Goal: Task Accomplishment & Management: Manage account settings

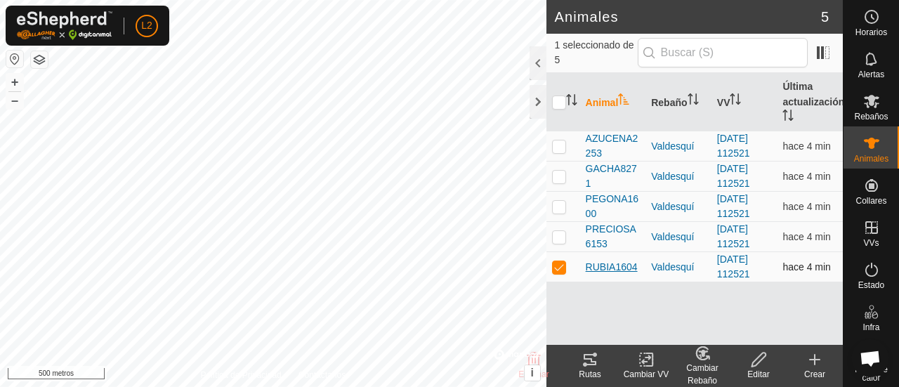
click at [626, 267] on font "RUBIA1604" at bounding box center [612, 266] width 52 height 11
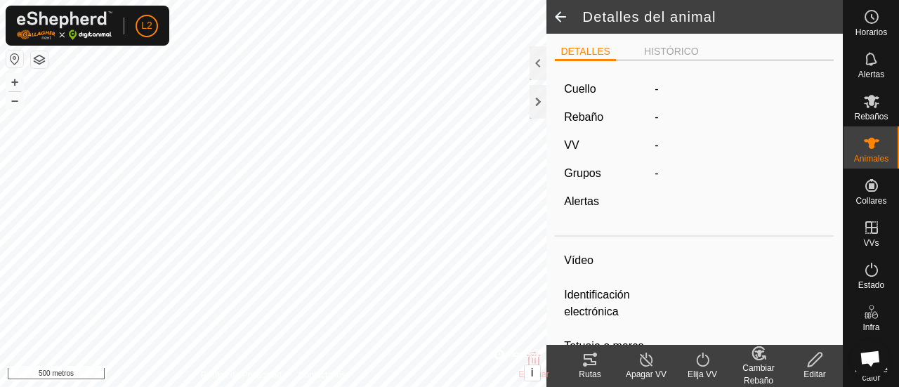
type input "RUBIA1604"
type input "-"
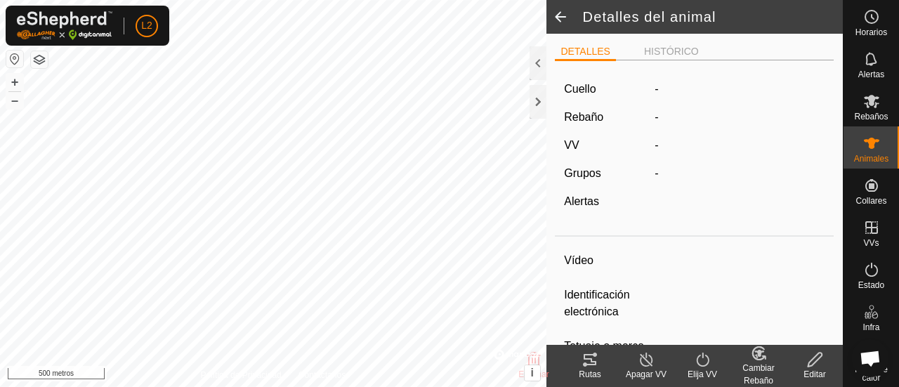
type input "0 kg"
type input "-"
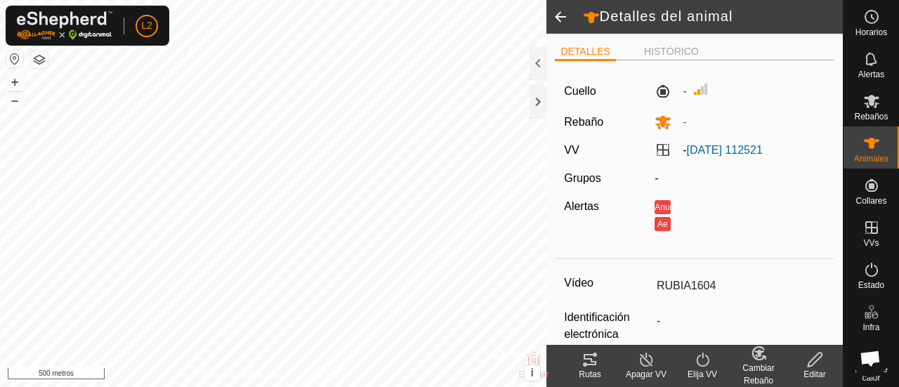
click at [593, 362] on icon at bounding box center [589, 359] width 13 height 11
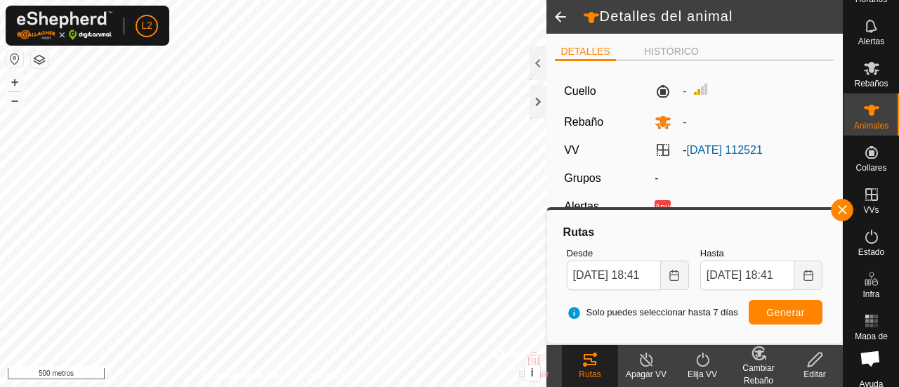
scroll to position [43, 0]
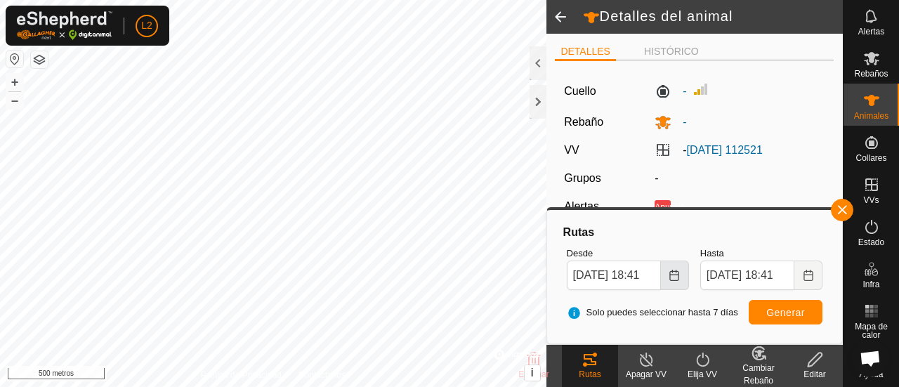
click at [673, 274] on icon "Elija fecha" at bounding box center [674, 275] width 9 height 11
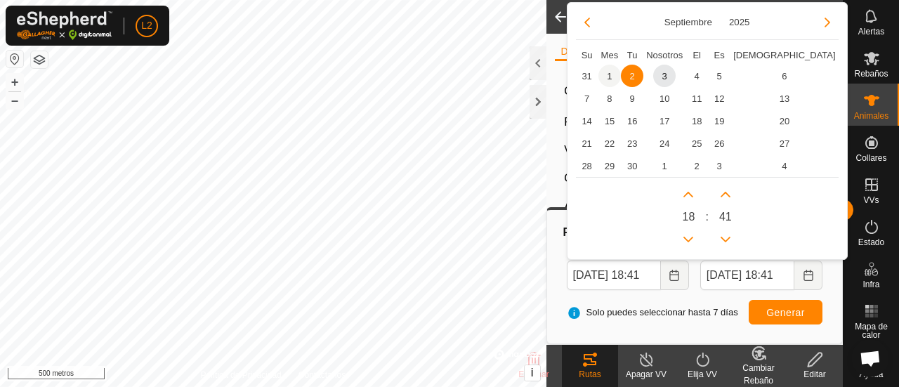
scroll to position [0, 0]
click at [604, 78] on span "1" at bounding box center [609, 76] width 22 height 22
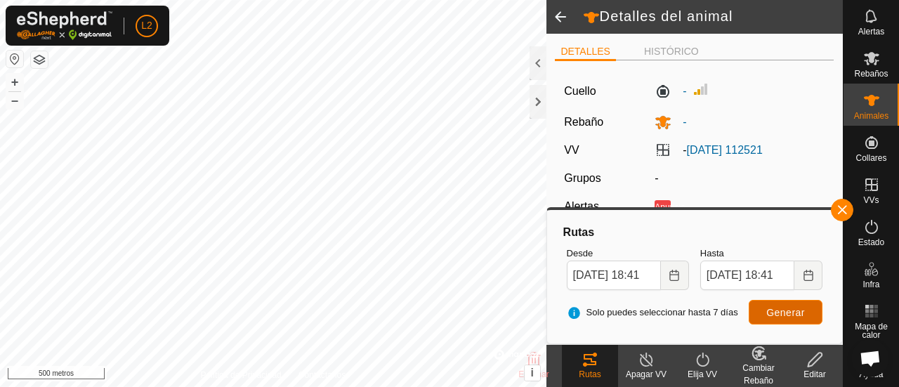
click at [781, 307] on font "Generar" at bounding box center [785, 312] width 39 height 11
click at [673, 272] on icon "Elija fecha" at bounding box center [673, 275] width 11 height 11
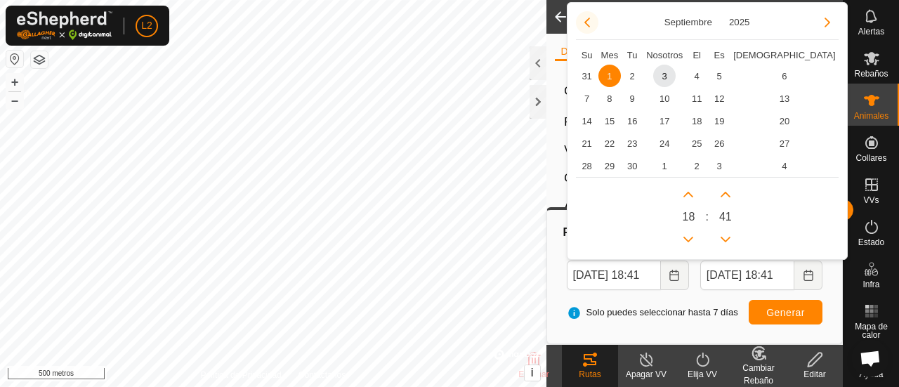
click at [588, 23] on button "Mes anterior" at bounding box center [587, 22] width 22 height 22
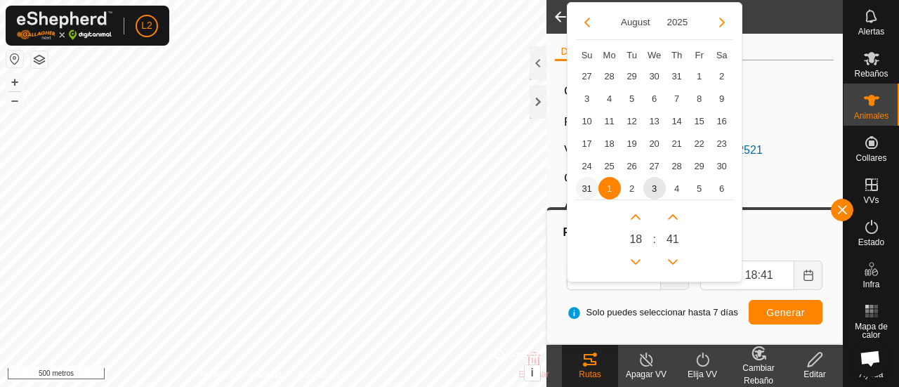
click at [589, 192] on span "31" at bounding box center [587, 188] width 22 height 22
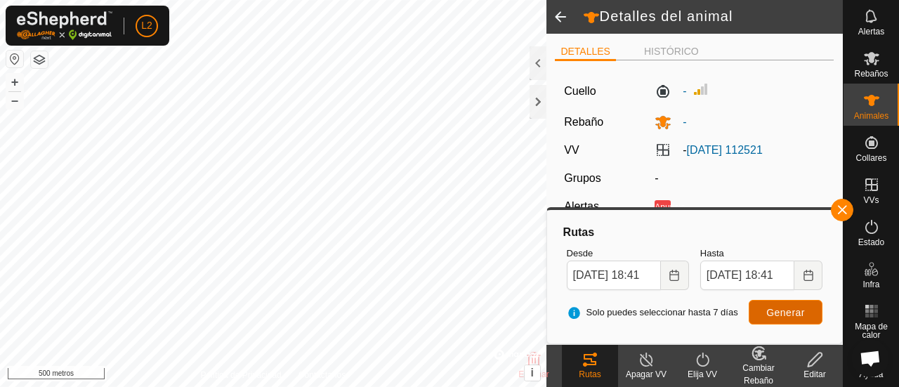
click at [767, 305] on button "Generar" at bounding box center [785, 312] width 74 height 25
click at [679, 273] on icon "Elija fecha" at bounding box center [673, 275] width 11 height 11
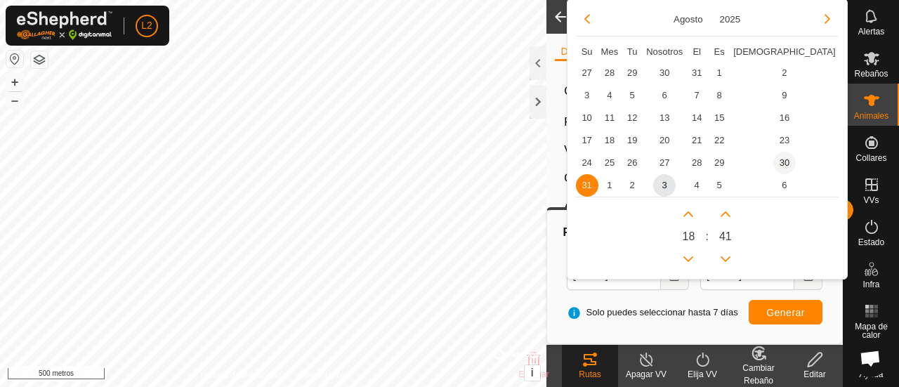
click at [773, 162] on span "30" at bounding box center [784, 163] width 22 height 22
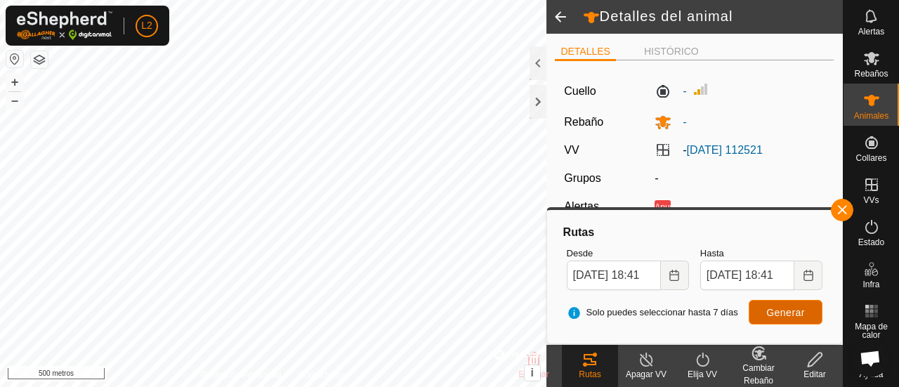
click at [767, 307] on font "Generar" at bounding box center [785, 312] width 39 height 11
click at [680, 276] on icon "Elija fecha" at bounding box center [673, 275] width 11 height 11
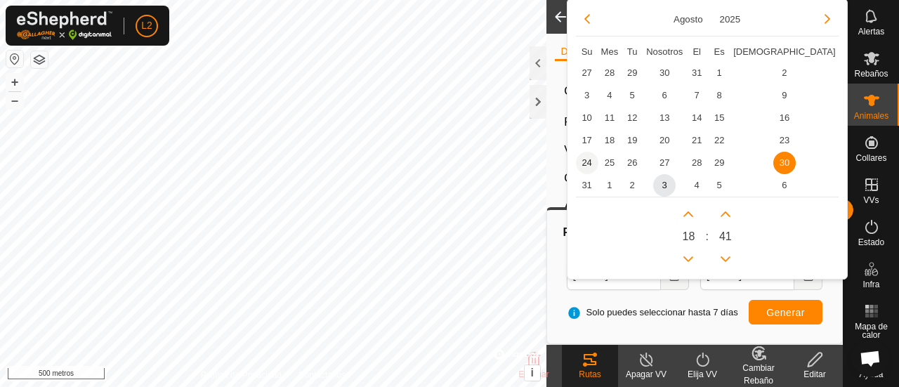
click at [584, 159] on span "24" at bounding box center [587, 163] width 22 height 22
type input "24 Aug, 2025 18:41"
type input "31 Aug, 2025 18:41"
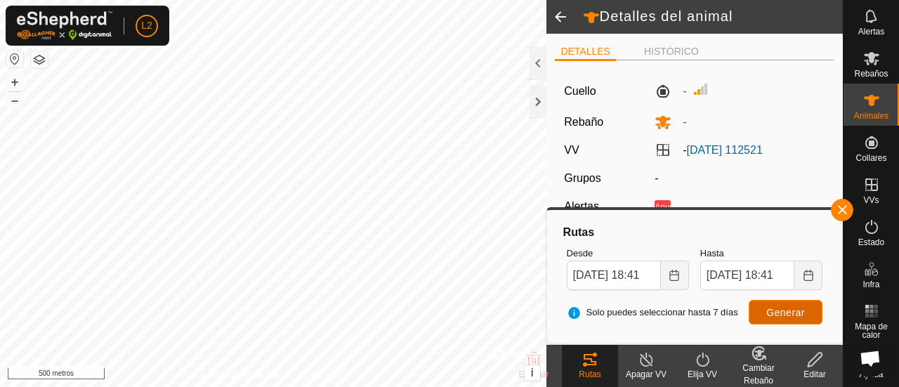
click at [789, 308] on font "Generar" at bounding box center [785, 312] width 39 height 11
click at [678, 279] on icon "Elija fecha" at bounding box center [673, 275] width 11 height 11
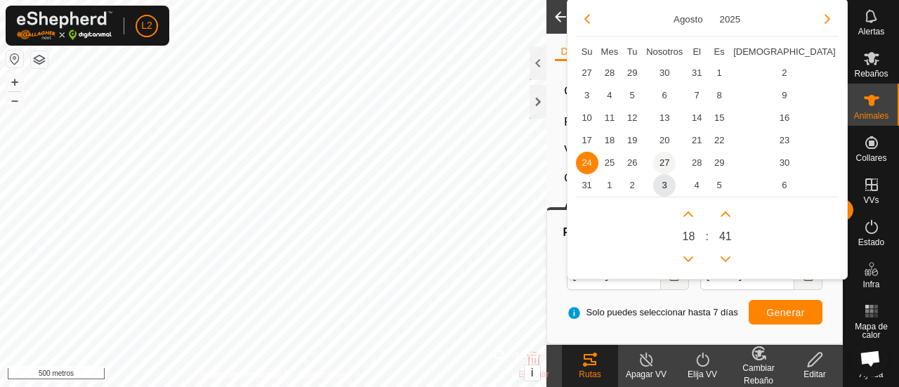
click at [664, 160] on span "27" at bounding box center [664, 163] width 22 height 22
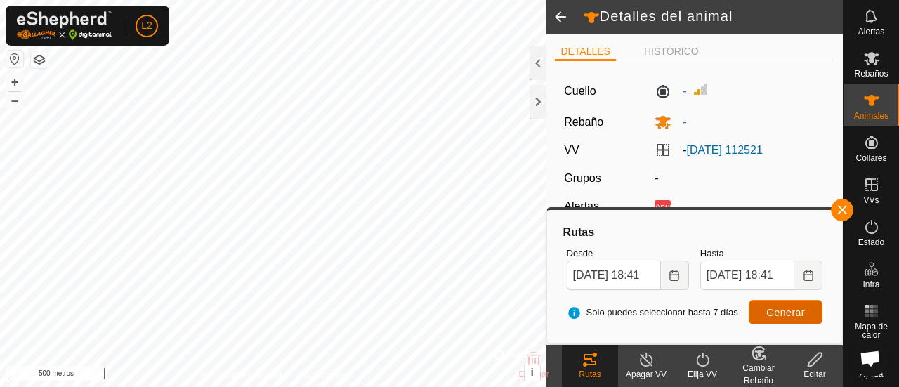
click at [775, 314] on font "Generar" at bounding box center [785, 312] width 39 height 11
click at [6, 84] on button "+" at bounding box center [14, 82] width 17 height 17
click at [17, 79] on font "+" at bounding box center [15, 81] width 8 height 15
click at [678, 279] on icon "Elija fecha" at bounding box center [674, 275] width 9 height 11
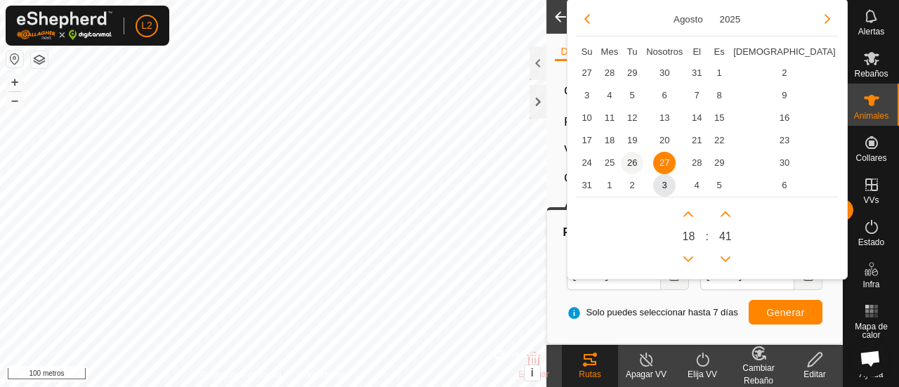
click at [623, 165] on span "26" at bounding box center [632, 163] width 22 height 22
type input "26 Aug, 2025 18:41"
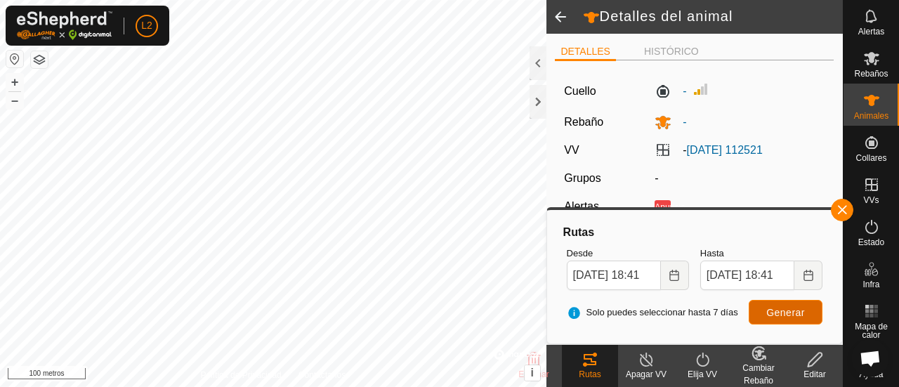
click at [799, 317] on span "Generar" at bounding box center [785, 312] width 39 height 11
click at [659, 91] on label "-" at bounding box center [670, 91] width 32 height 17
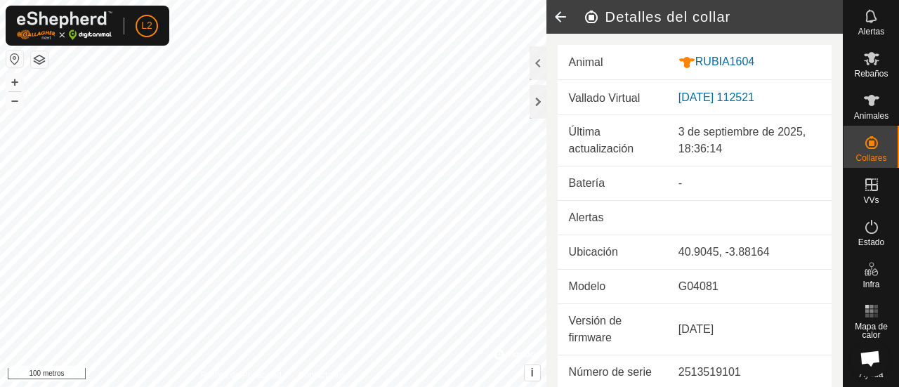
scroll to position [18, 0]
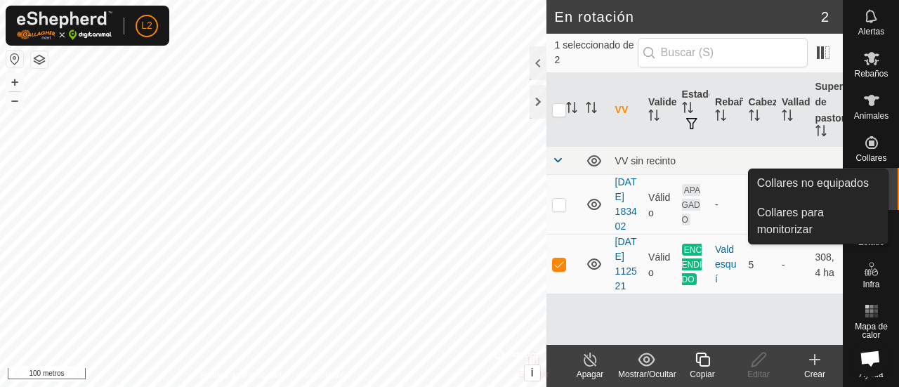
click at [868, 143] on icon at bounding box center [871, 142] width 17 height 17
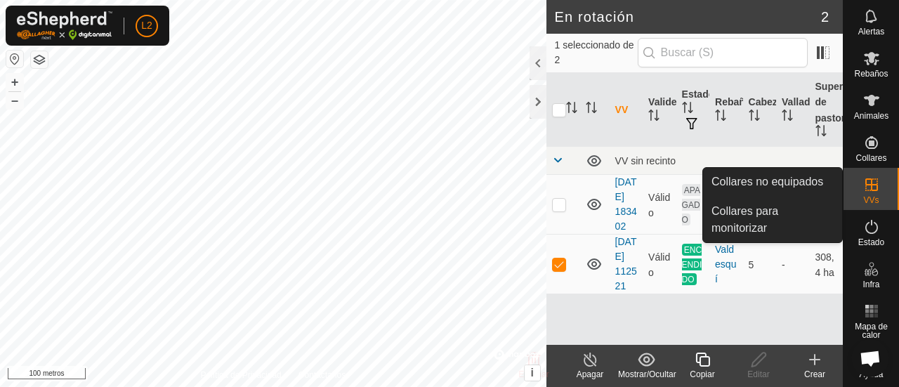
click at [866, 145] on icon at bounding box center [871, 142] width 13 height 13
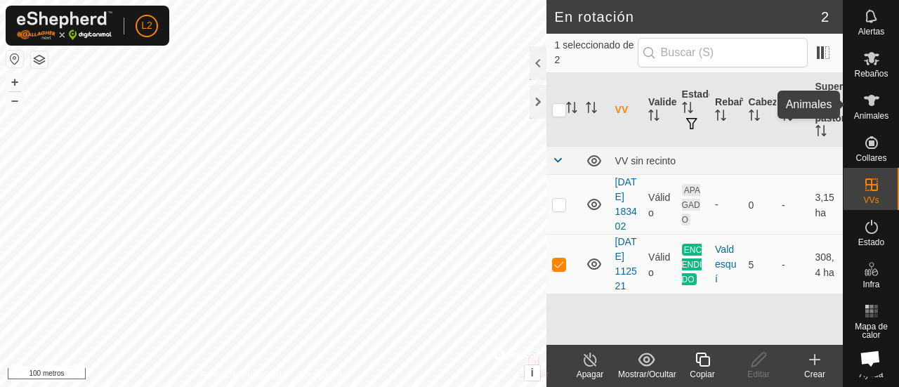
click at [867, 106] on icon at bounding box center [871, 100] width 17 height 17
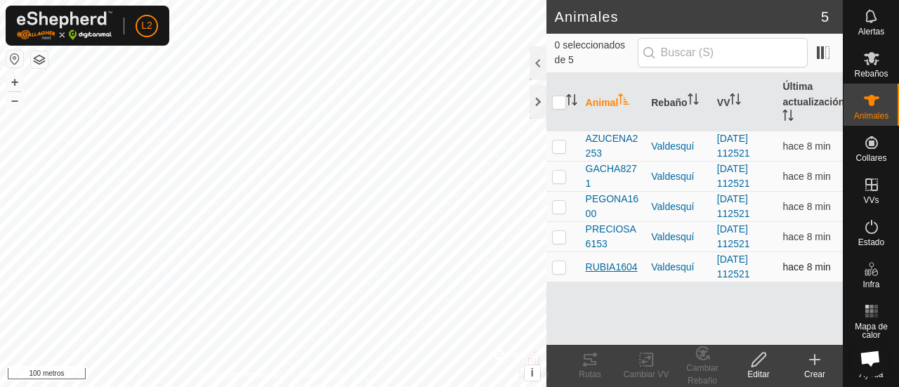
click at [623, 268] on font "RUBIA1604" at bounding box center [612, 266] width 52 height 11
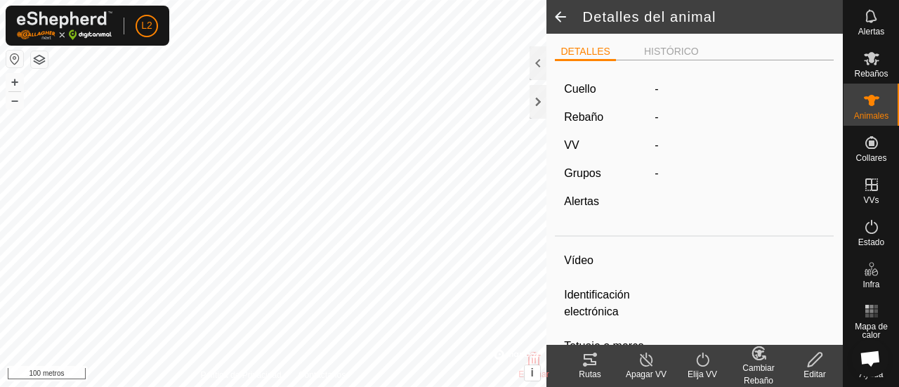
type input "RUBIA1604"
type input "-"
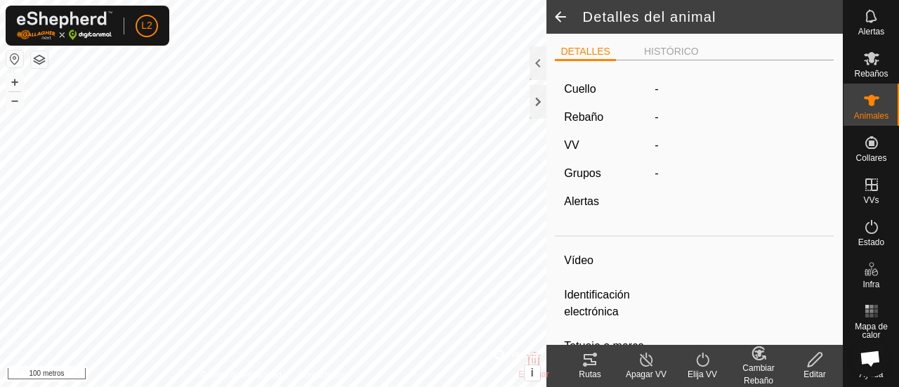
type input "0 kg"
type input "-"
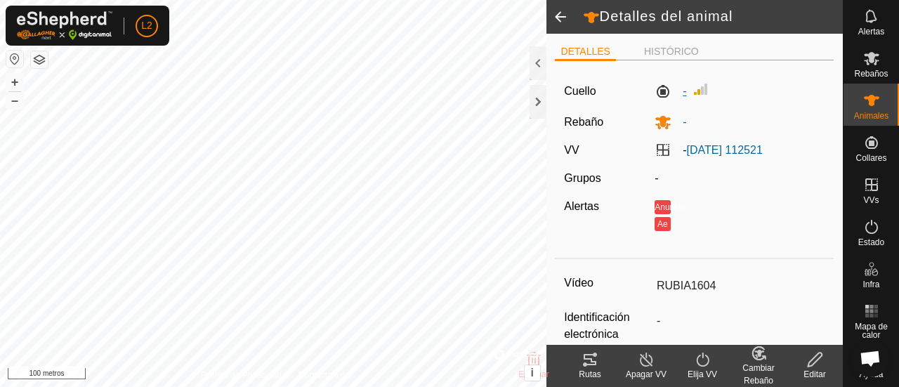
click at [658, 91] on label "-" at bounding box center [670, 91] width 32 height 17
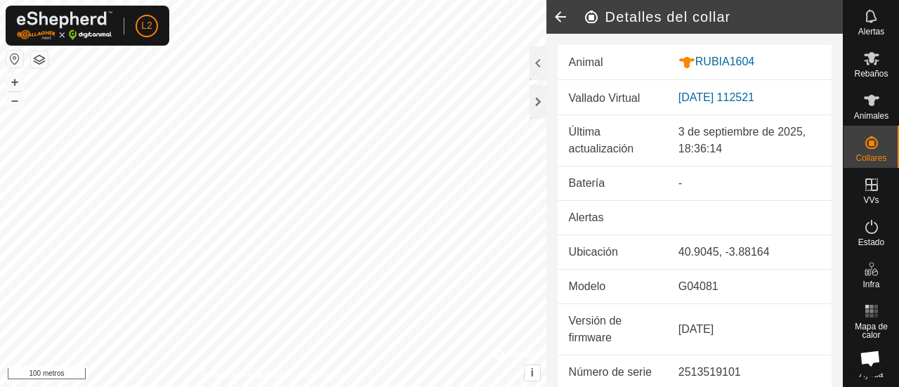
scroll to position [18, 0]
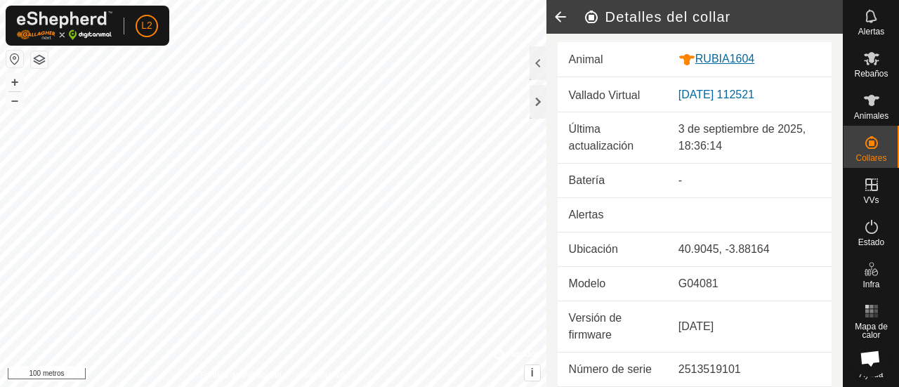
click at [708, 53] on font "RUBIA1604" at bounding box center [725, 59] width 60 height 12
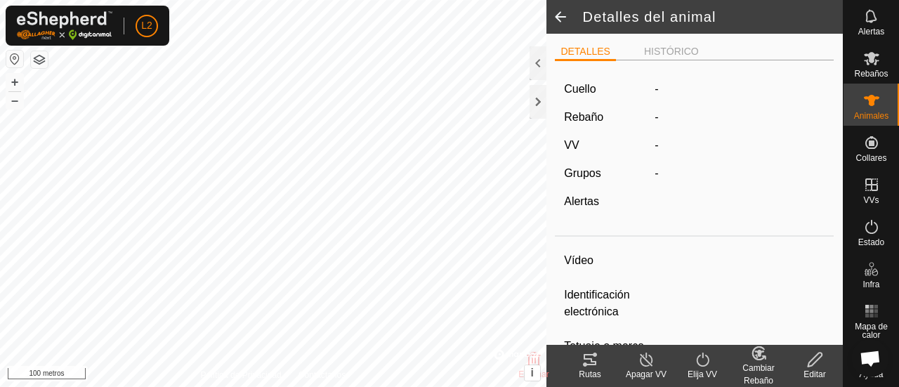
type input "RUBIA1604"
type input "-"
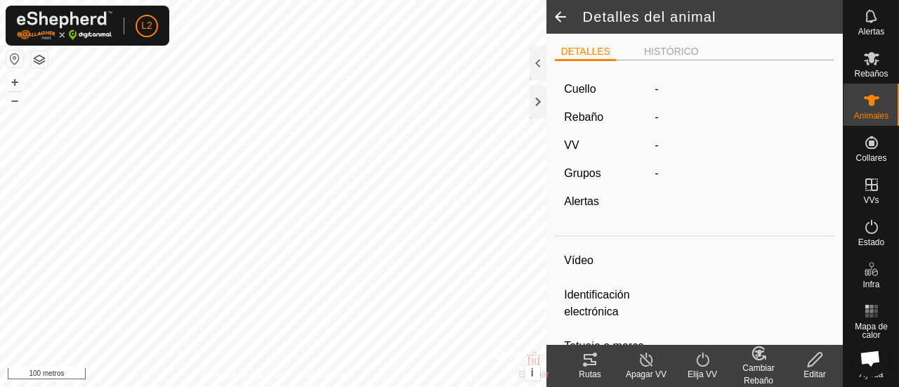
type input "0 kg"
type input "-"
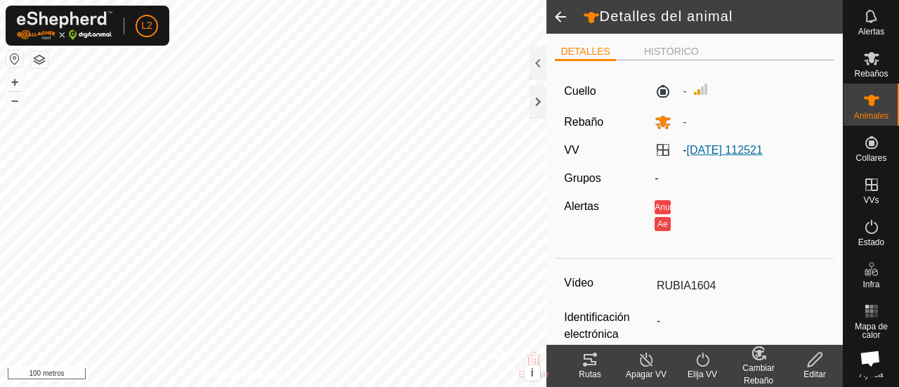
click at [718, 145] on font "[DATE] 112521" at bounding box center [725, 150] width 76 height 12
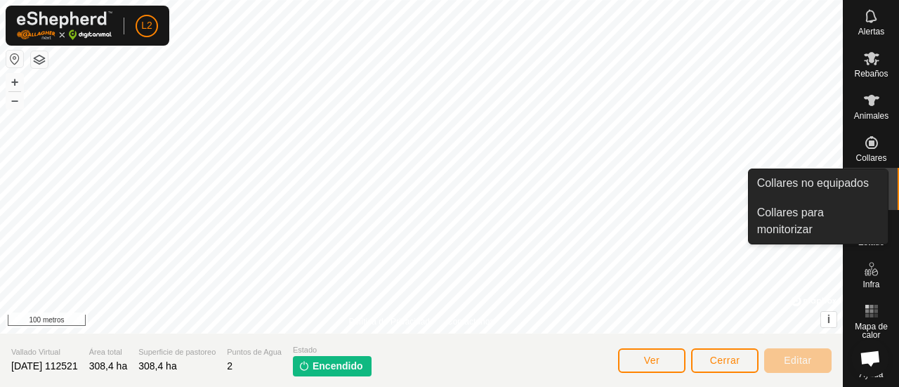
click at [867, 150] on icon at bounding box center [871, 142] width 17 height 17
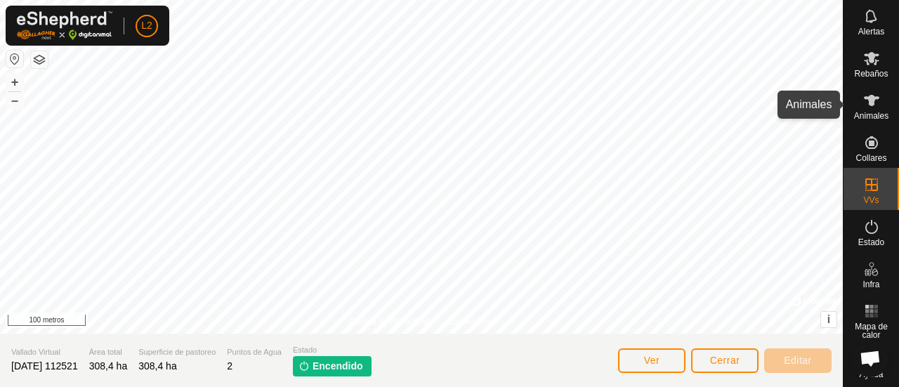
click at [869, 98] on icon at bounding box center [871, 100] width 15 height 11
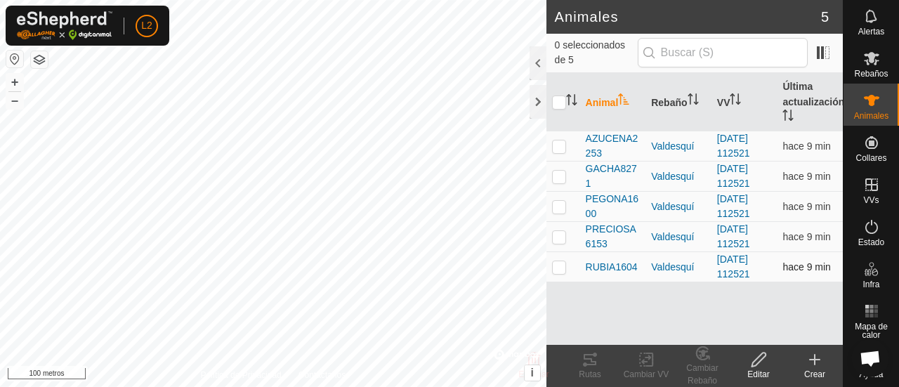
click at [560, 266] on p-checkbox at bounding box center [559, 266] width 14 height 11
checkbox input "true"
click at [755, 360] on icon at bounding box center [758, 359] width 14 height 14
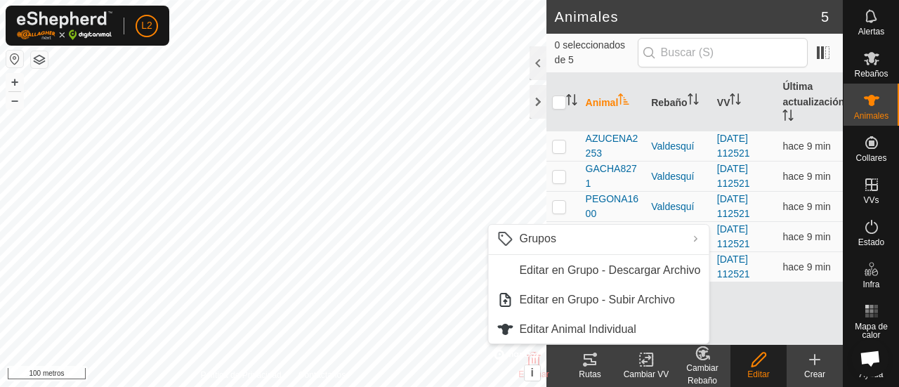
click at [755, 360] on icon at bounding box center [758, 359] width 14 height 14
click at [728, 258] on font "[DATE] 112521" at bounding box center [733, 266] width 33 height 26
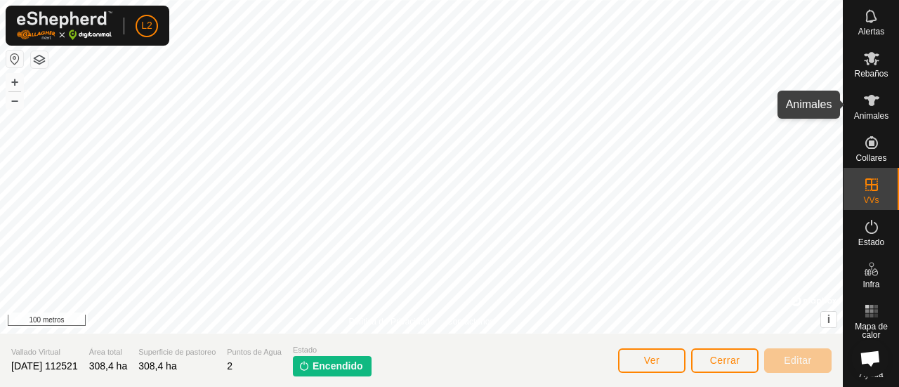
click at [871, 103] on icon at bounding box center [871, 100] width 17 height 17
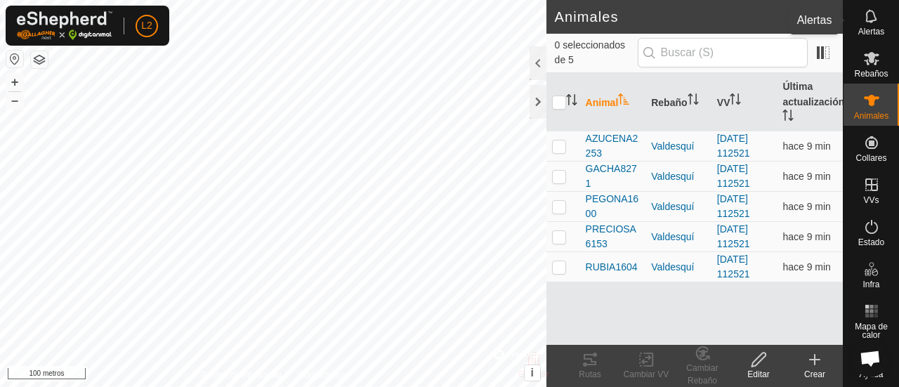
click at [871, 18] on icon at bounding box center [871, 16] width 17 height 17
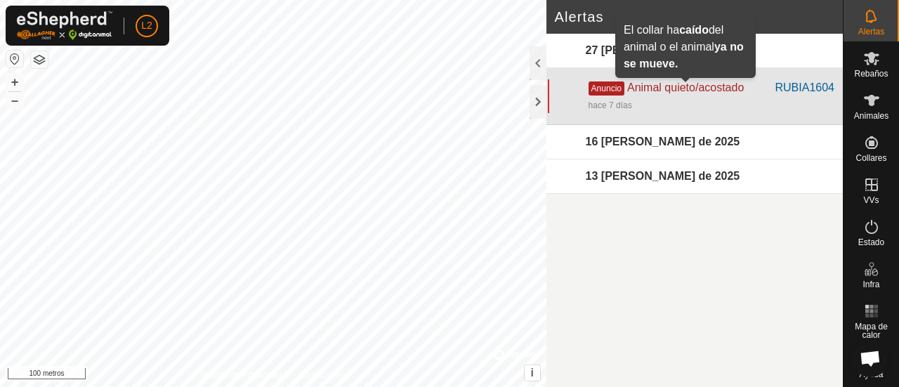
click at [694, 87] on font "Animal quieto/acostado" at bounding box center [685, 87] width 117 height 12
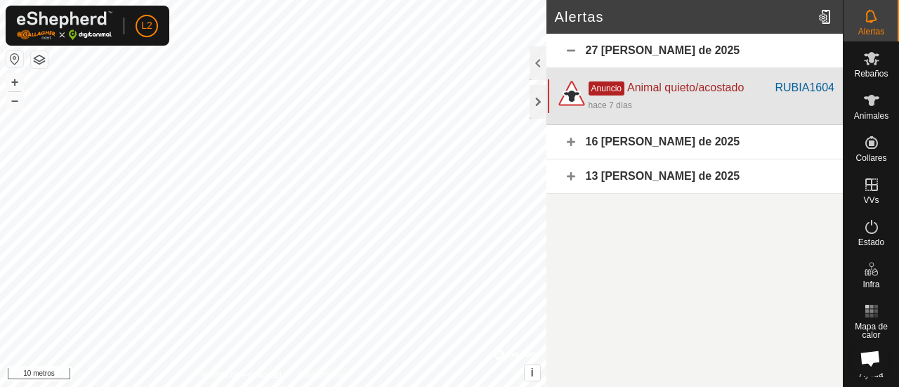
click at [588, 93] on span "Anuncio" at bounding box center [606, 88] width 36 height 14
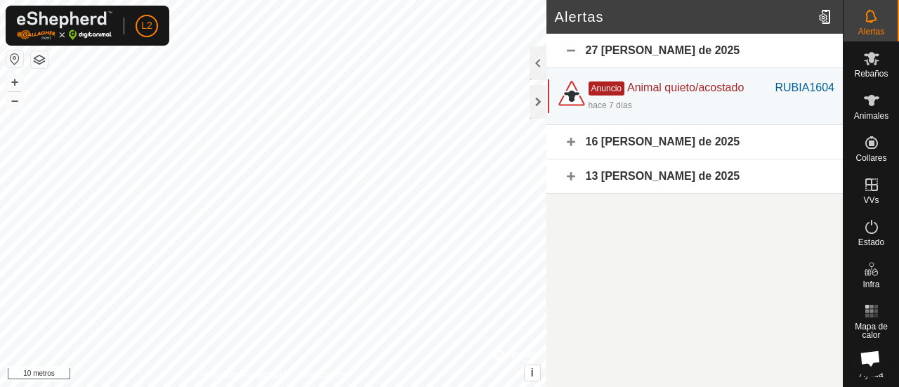
click at [657, 145] on font "16 de agosto de 2025" at bounding box center [663, 142] width 154 height 12
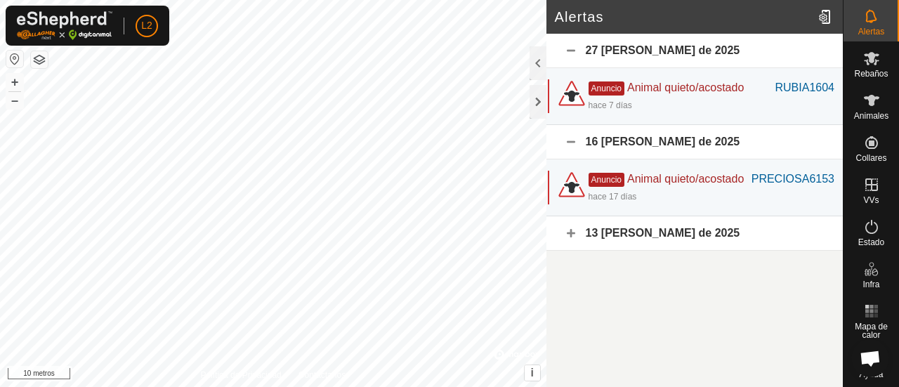
click at [661, 232] on font "13 de agosto de 2025" at bounding box center [663, 233] width 154 height 12
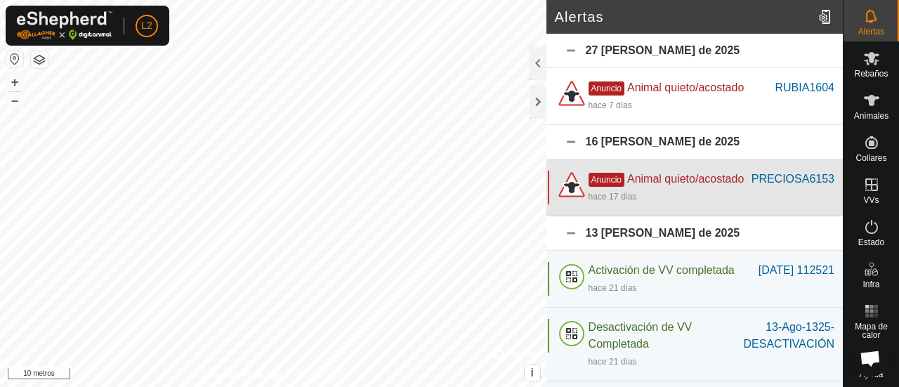
click at [646, 185] on div "Anuncio Animal quieto/acostado" at bounding box center [669, 179] width 163 height 17
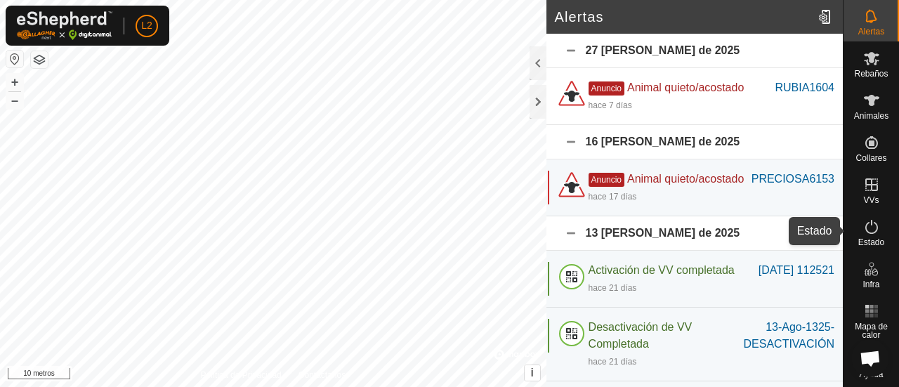
click at [864, 227] on icon at bounding box center [871, 226] width 17 height 17
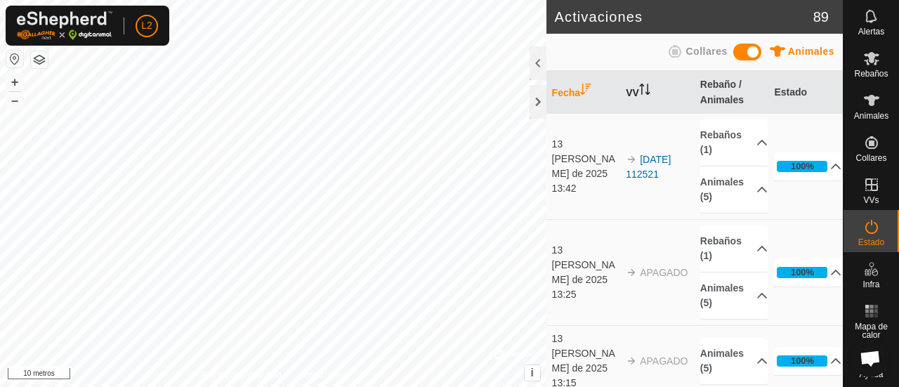
click at [632, 91] on font "VV" at bounding box center [632, 92] width 13 height 11
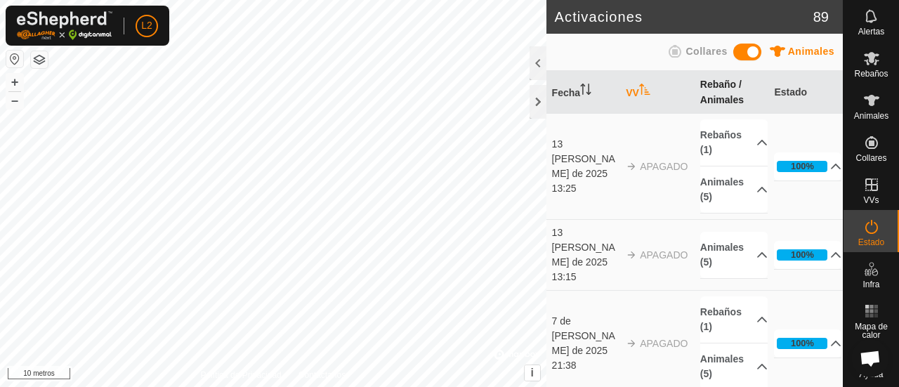
click at [707, 93] on th "Rebaño / Animales" at bounding box center [731, 92] width 74 height 43
click at [719, 93] on font "Rebaño / Animales" at bounding box center [722, 91] width 44 height 27
click at [746, 190] on p-accordion-header "Animales (5)" at bounding box center [733, 189] width 67 height 46
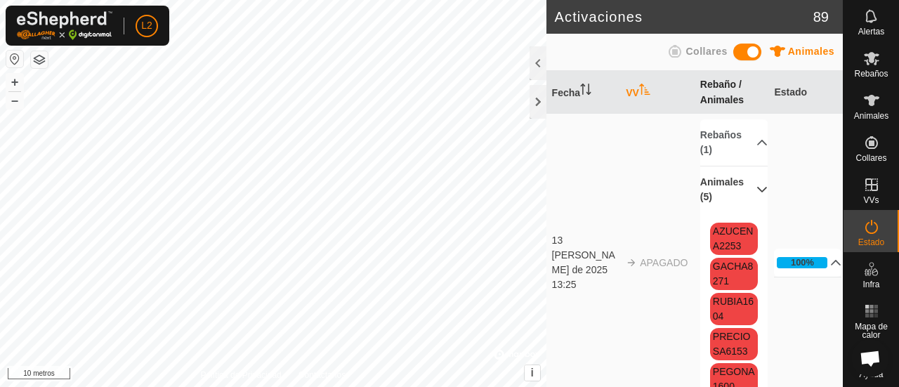
click at [721, 93] on th "Rebaño / Animales" at bounding box center [731, 92] width 74 height 43
click at [785, 88] on font "Estado" at bounding box center [790, 91] width 33 height 11
click at [612, 294] on td "13 de agosto de 2025 13:25" at bounding box center [583, 263] width 74 height 298
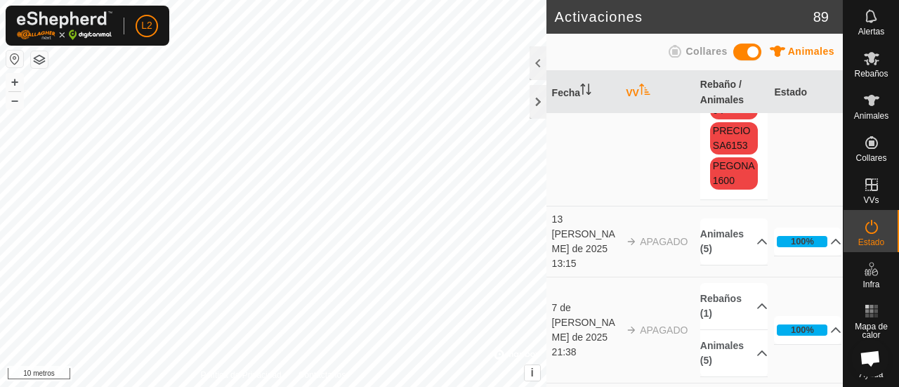
scroll to position [234, 0]
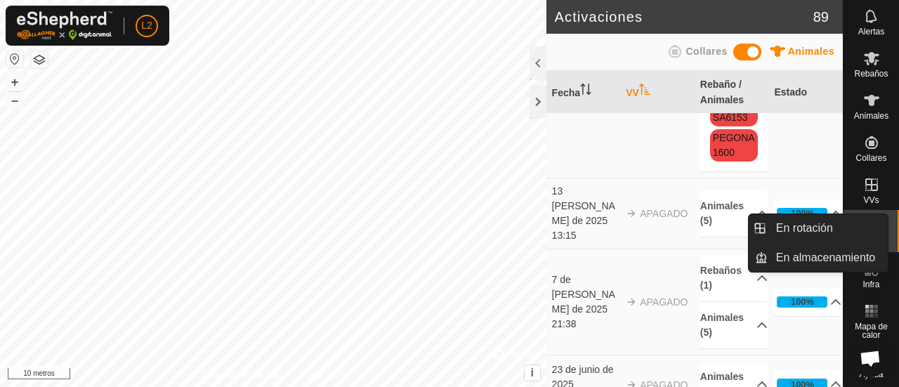
click at [865, 184] on icon at bounding box center [871, 184] width 13 height 13
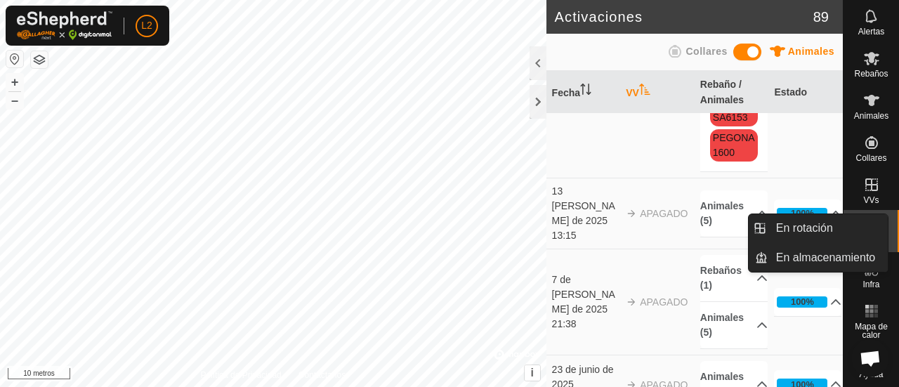
click at [871, 190] on icon at bounding box center [871, 184] width 13 height 13
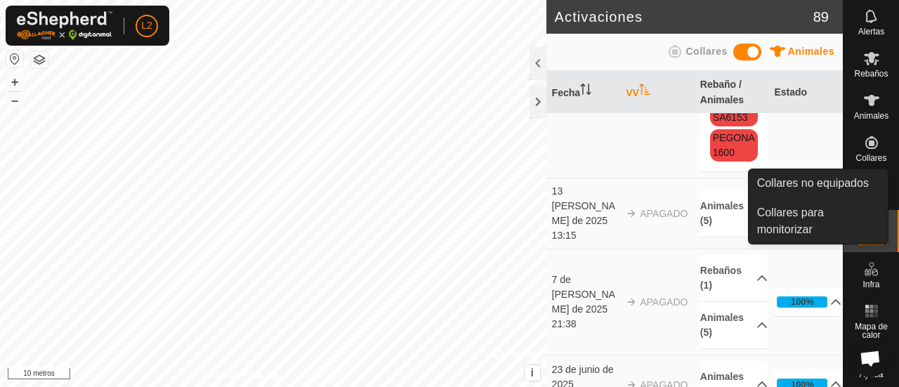
click at [866, 155] on font "Collares" at bounding box center [870, 158] width 31 height 10
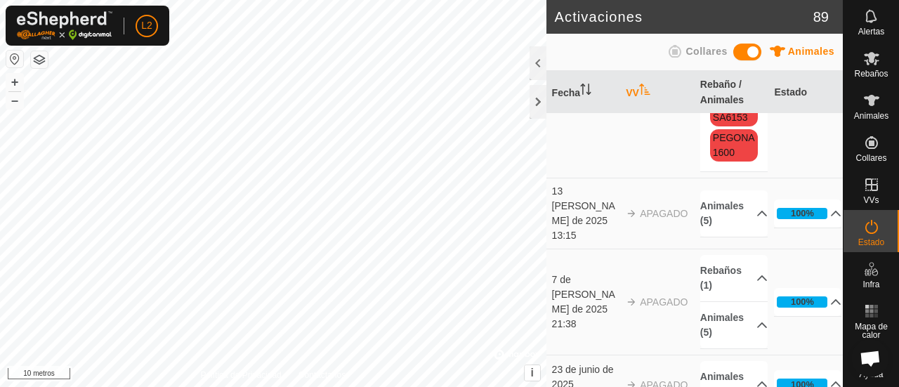
click at [701, 53] on font "Collares" at bounding box center [705, 51] width 41 height 11
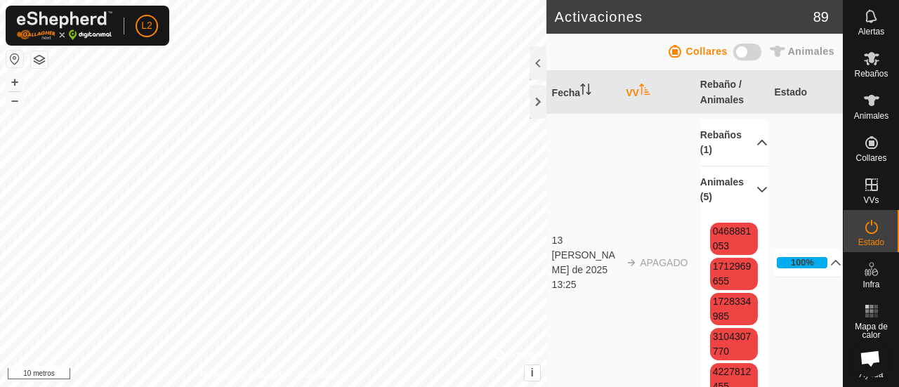
click at [747, 141] on p-accordion-header "Rebaños (1)" at bounding box center [733, 142] width 67 height 46
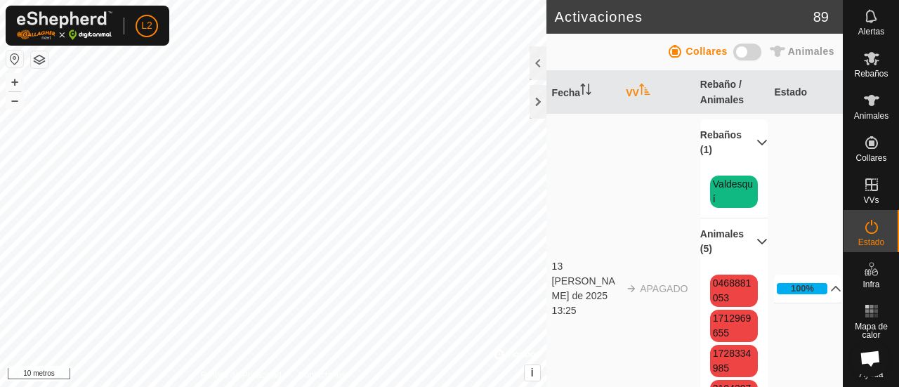
click at [745, 242] on p-accordion-header "Animales (5)" at bounding box center [733, 241] width 67 height 46
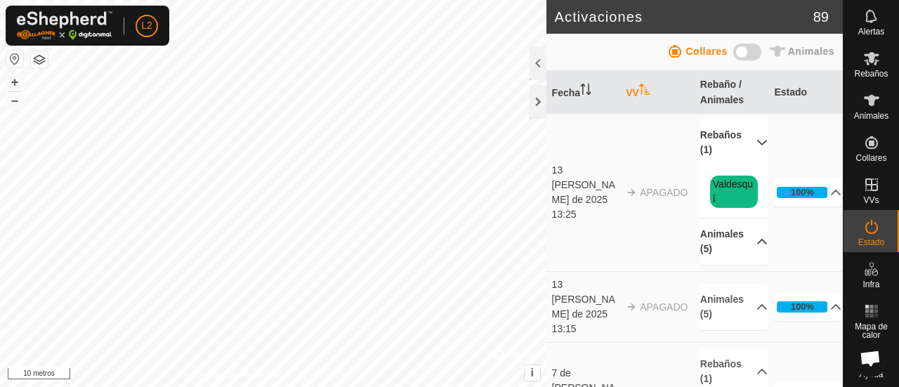
click at [723, 190] on font "Valdesquí" at bounding box center [733, 191] width 40 height 26
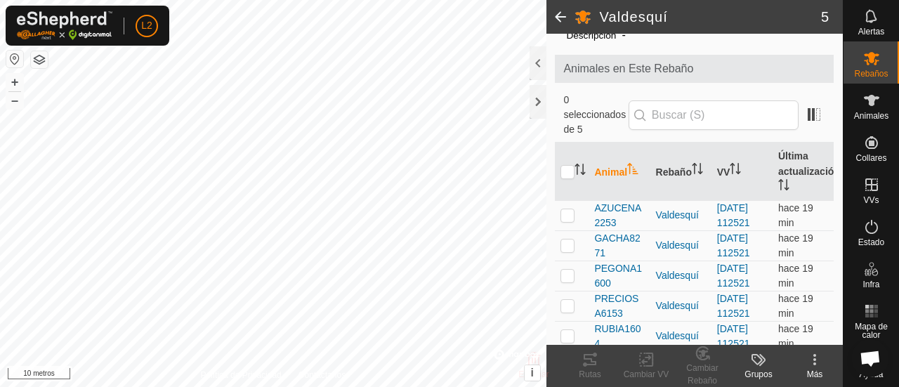
scroll to position [62, 0]
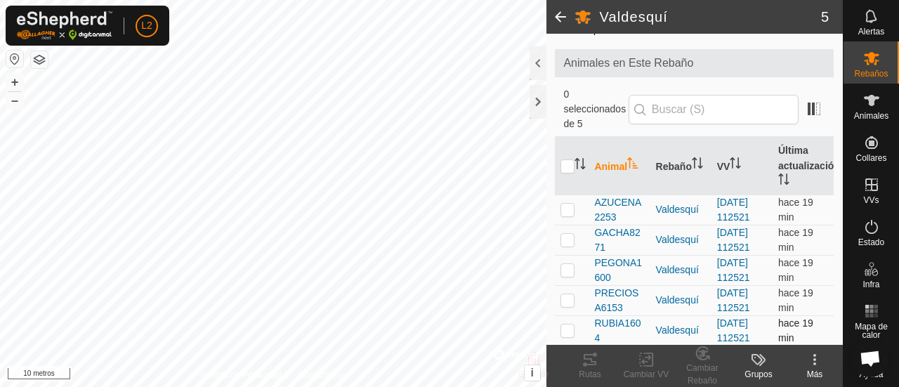
click at [569, 333] on p-checkbox at bounding box center [567, 329] width 14 height 11
checkbox input "true"
click at [814, 356] on icon at bounding box center [814, 355] width 3 height 3
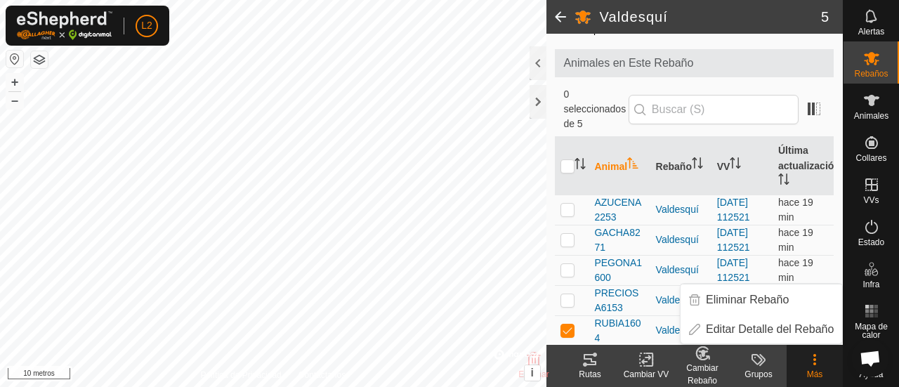
click at [570, 295] on p-checkbox at bounding box center [567, 299] width 14 height 11
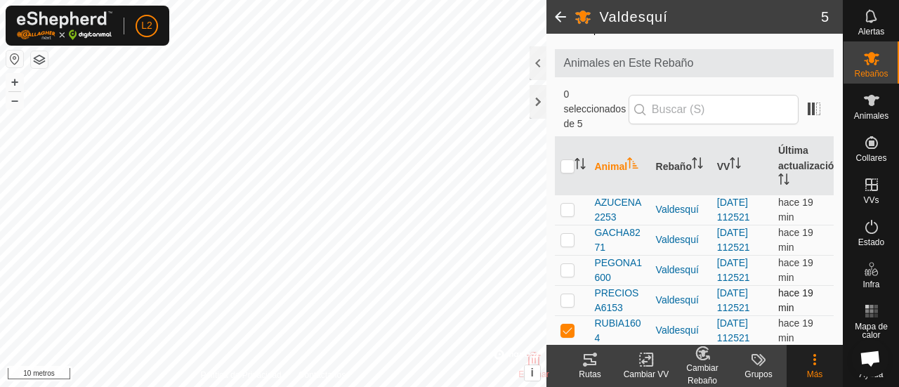
checkbox input "true"
click at [597, 110] on font "0 seleccionados de 5" at bounding box center [594, 108] width 62 height 41
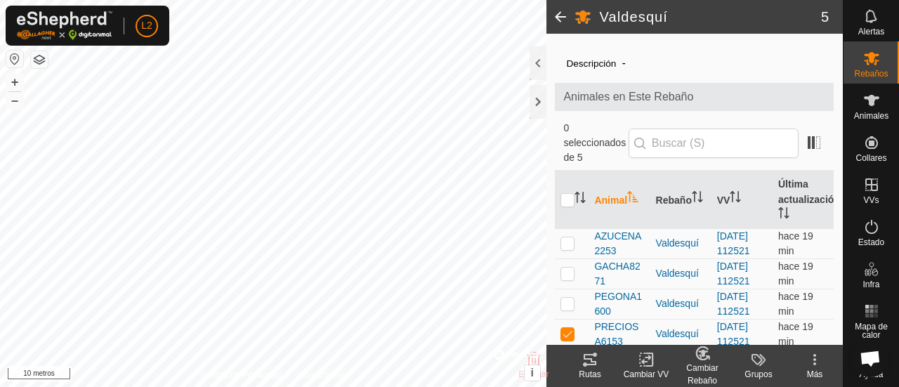
scroll to position [0, 0]
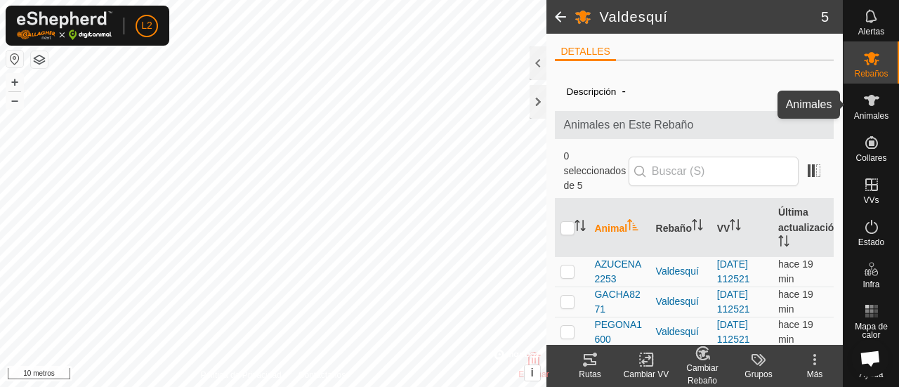
click at [871, 108] on icon at bounding box center [871, 100] width 17 height 17
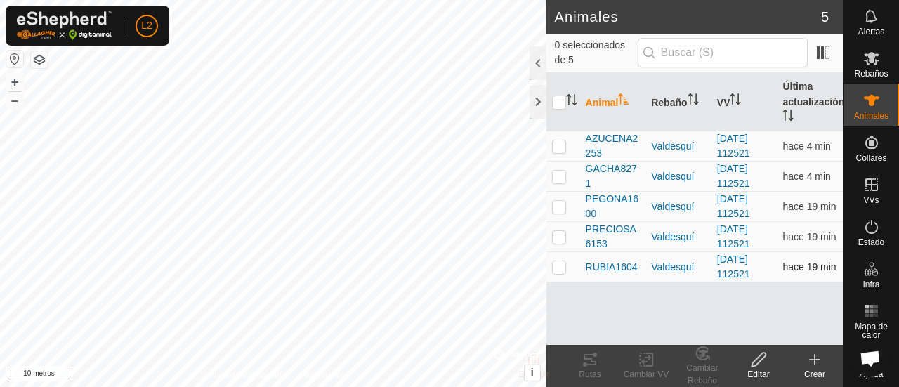
click at [556, 267] on p-checkbox at bounding box center [559, 266] width 14 height 11
checkbox input "true"
click at [557, 237] on p-checkbox at bounding box center [559, 236] width 14 height 11
checkbox input "true"
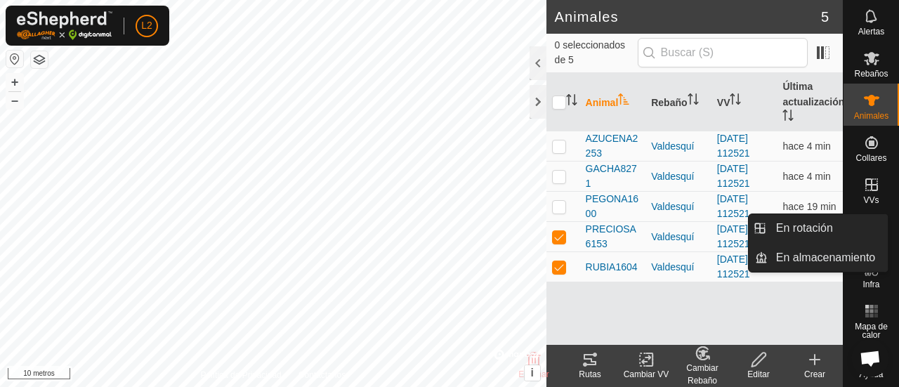
click at [868, 187] on icon at bounding box center [871, 184] width 17 height 17
click at [864, 182] on icon at bounding box center [871, 184] width 17 height 17
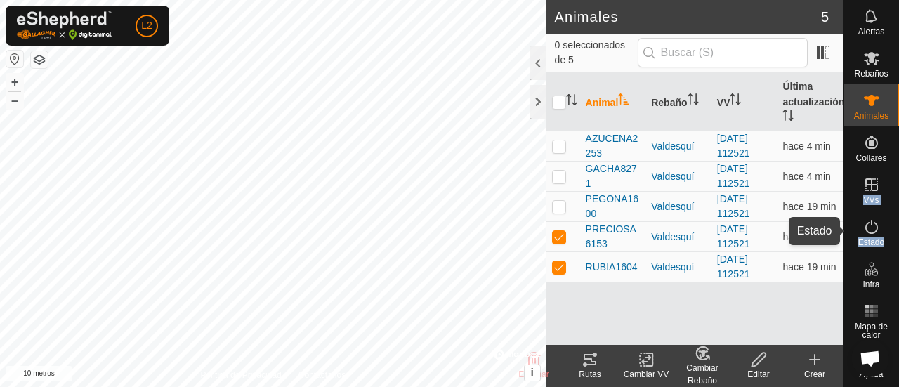
drag, startPoint x: 864, startPoint y: 182, endPoint x: 866, endPoint y: 231, distance: 49.2
click at [866, 231] on nav "Horarios Alertas Rebaños Animales Collares VVs Estado Infra Mapa de calor Ayuda" at bounding box center [870, 150] width 55 height 387
click at [866, 231] on icon at bounding box center [871, 226] width 17 height 17
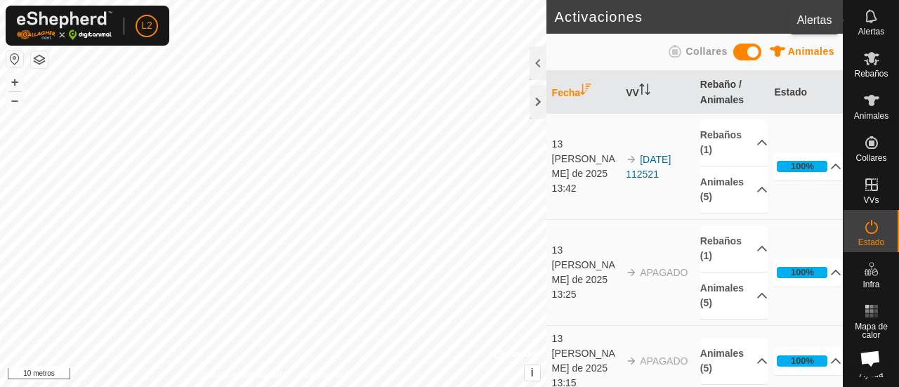
click at [868, 18] on icon at bounding box center [871, 16] width 17 height 17
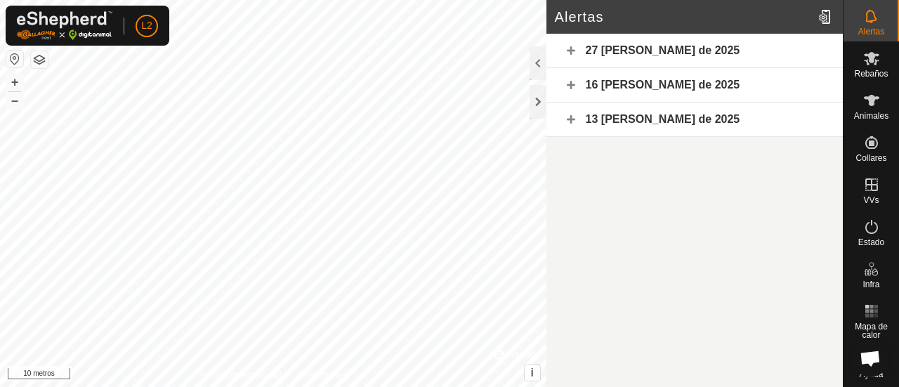
click at [626, 79] on font "16 de agosto de 2025" at bounding box center [663, 85] width 154 height 12
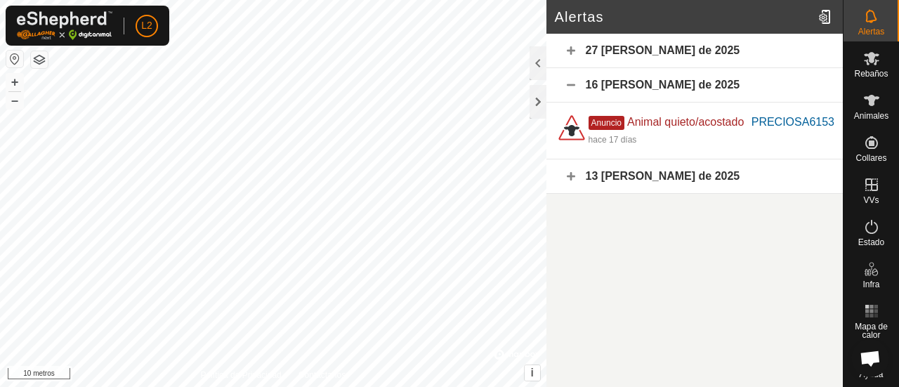
click at [618, 50] on font "27 de agosto de 2025" at bounding box center [663, 50] width 154 height 12
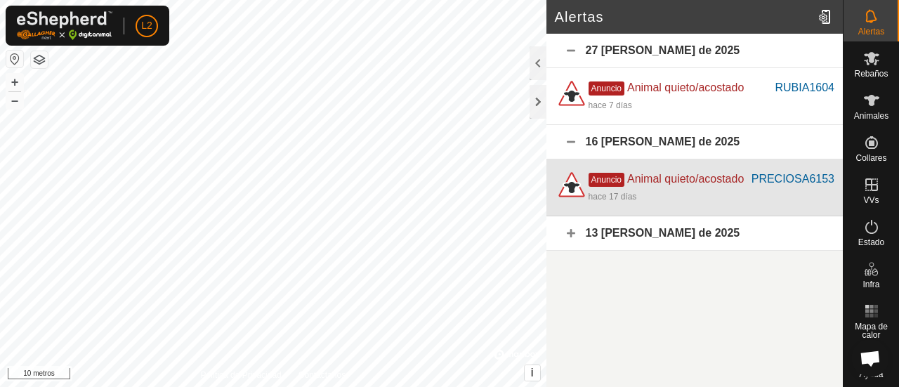
click at [696, 190] on div "hace 17 días" at bounding box center [711, 195] width 246 height 17
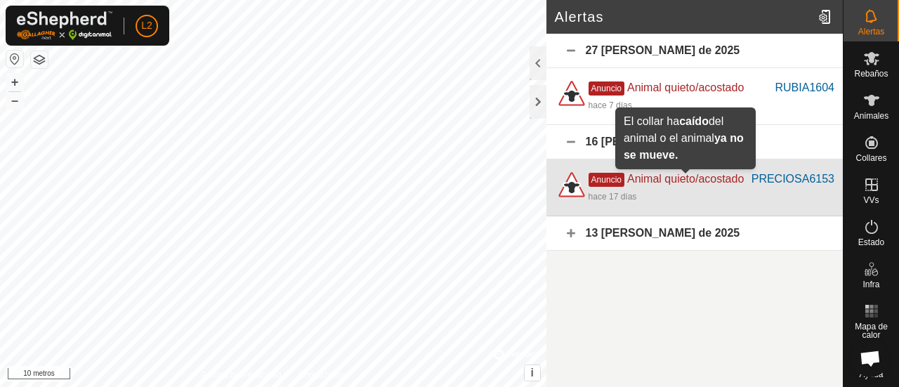
click at [711, 179] on font "Animal quieto/acostado" at bounding box center [685, 179] width 117 height 12
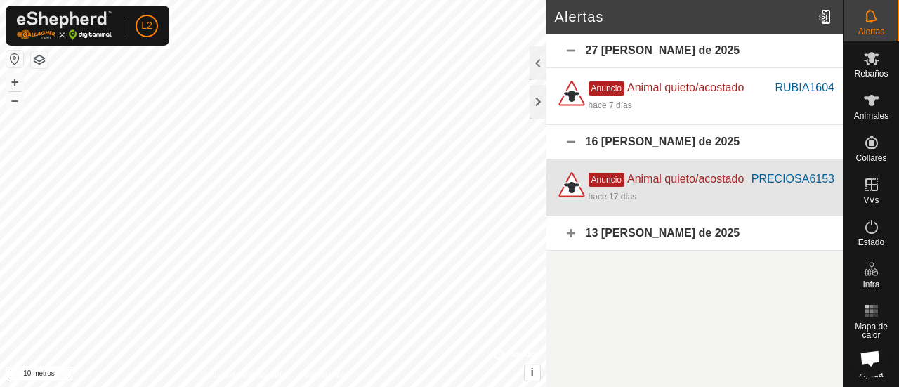
click at [711, 179] on font "Animal quieto/acostado" at bounding box center [685, 179] width 117 height 12
click at [792, 177] on font "PRECIOSA6153" at bounding box center [792, 179] width 83 height 12
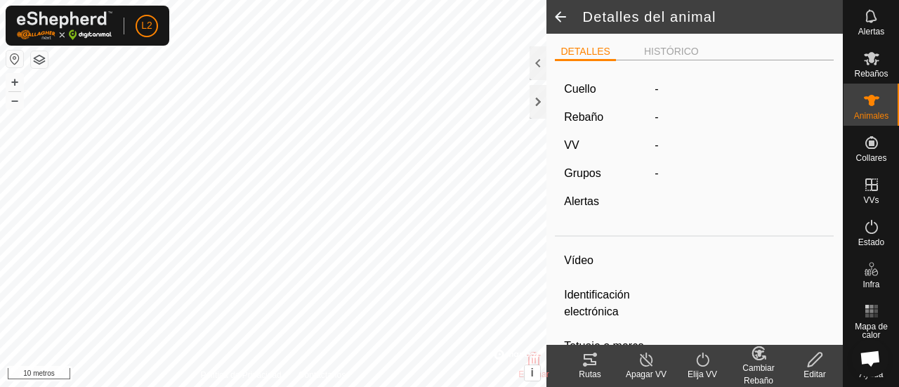
type input "PRECIOSA6153"
type input "-"
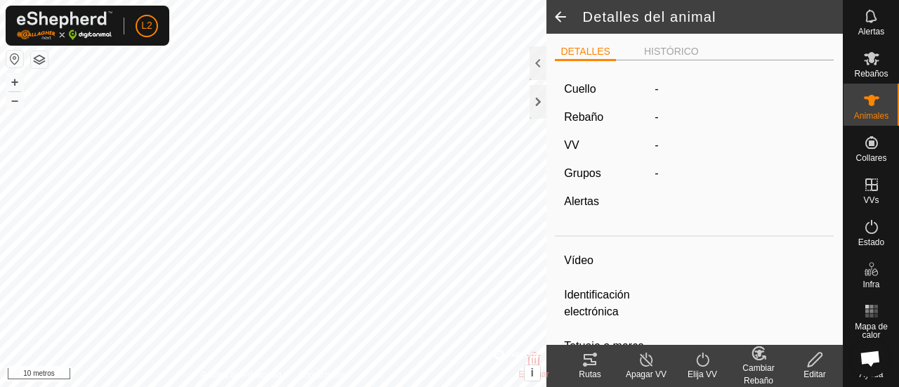
type input "0 kg"
type input "-"
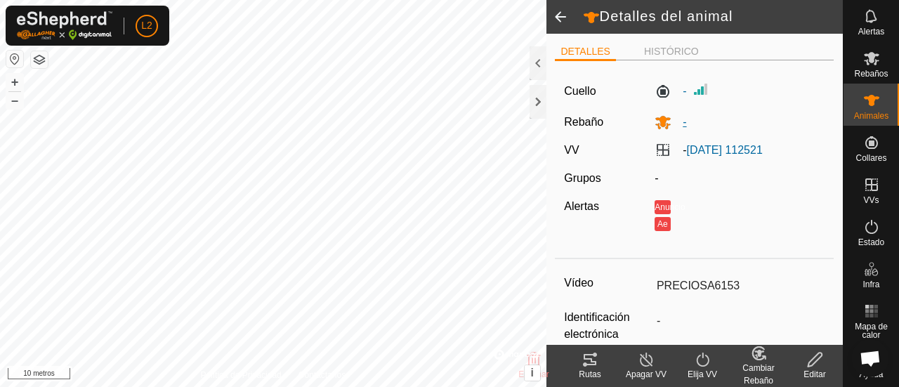
click at [659, 124] on icon at bounding box center [663, 123] width 15 height 13
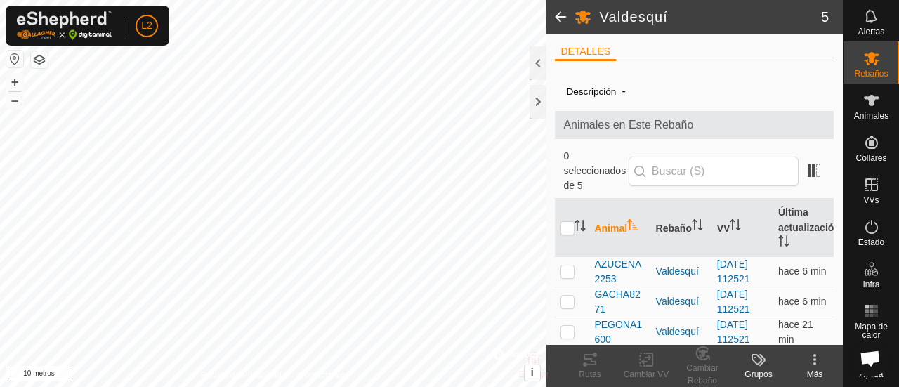
scroll to position [62, 0]
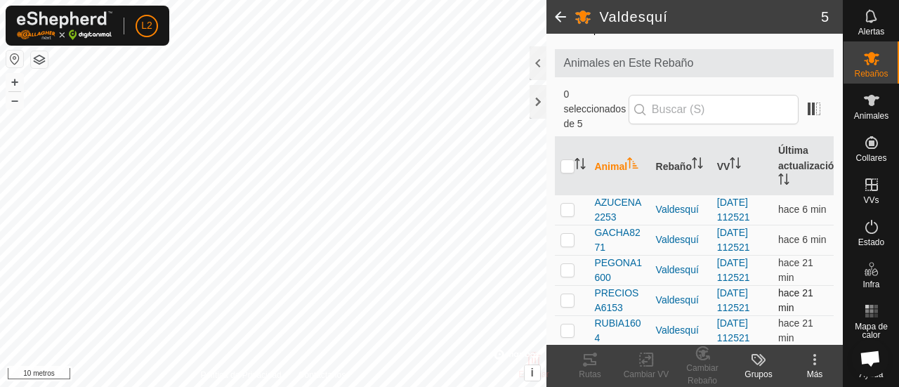
click at [567, 303] on p-checkbox at bounding box center [567, 299] width 14 height 11
checkbox input "true"
click at [567, 328] on p-checkbox at bounding box center [567, 329] width 14 height 11
checkbox input "true"
click at [647, 366] on icon at bounding box center [649, 359] width 6 height 13
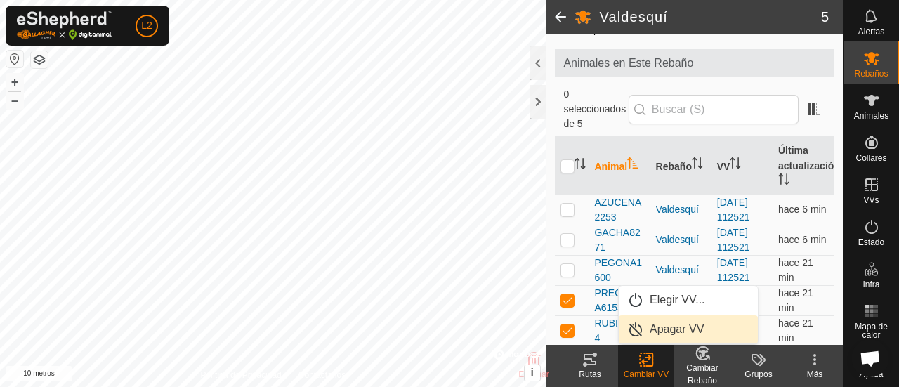
click at [666, 332] on link "Apagar VV" at bounding box center [688, 329] width 139 height 28
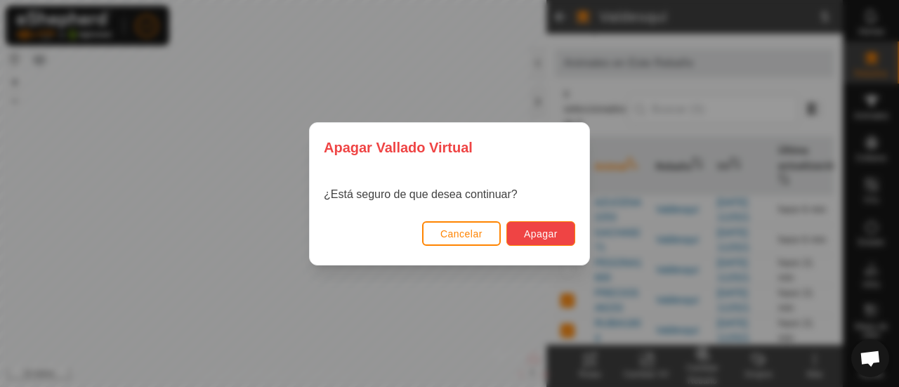
click at [539, 235] on span "Apagar" at bounding box center [541, 233] width 34 height 11
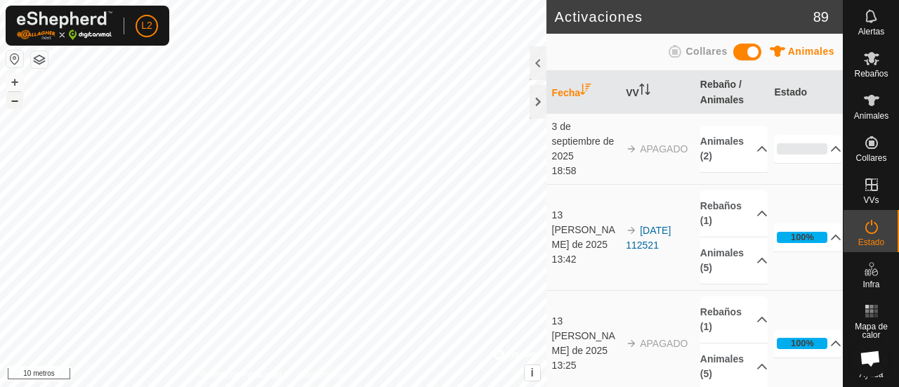
click at [14, 105] on font "–" at bounding box center [14, 100] width 7 height 15
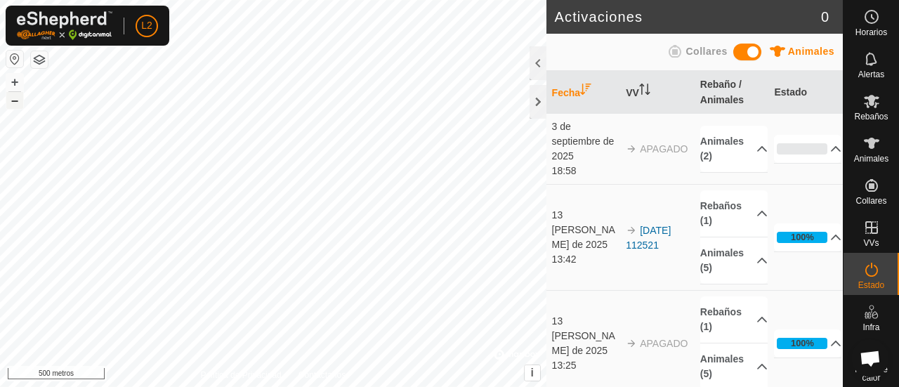
click at [16, 105] on font "–" at bounding box center [14, 100] width 7 height 15
click at [542, 100] on div at bounding box center [537, 102] width 17 height 34
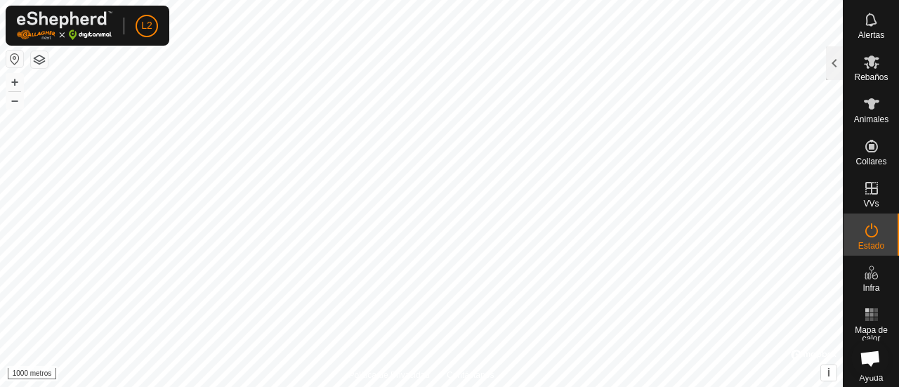
scroll to position [43, 0]
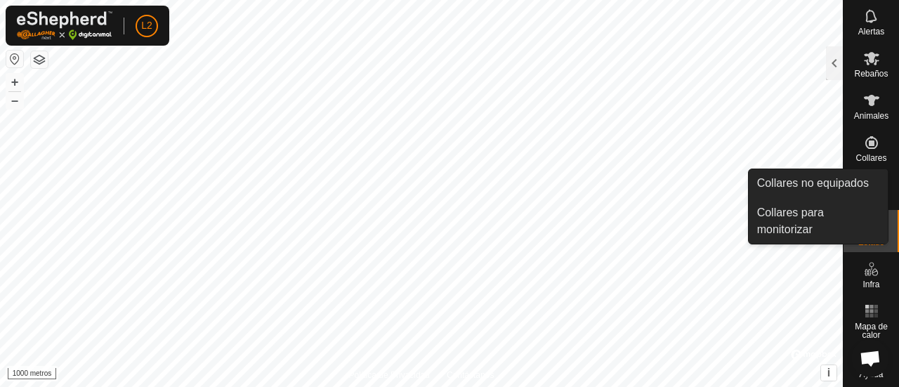
click at [865, 142] on icon at bounding box center [871, 142] width 13 height 13
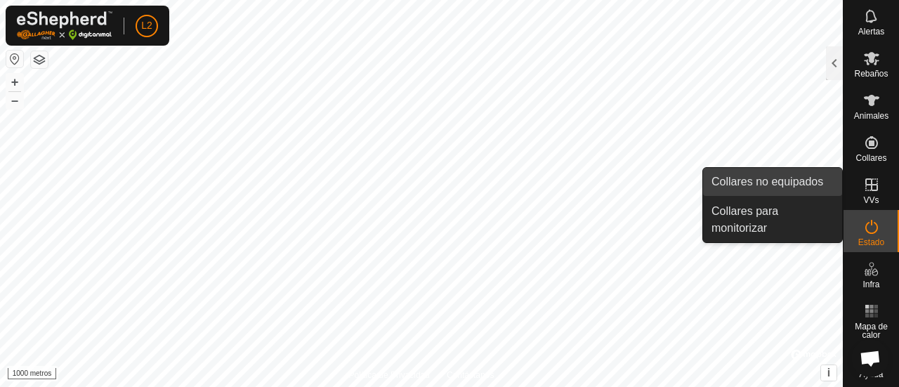
click at [812, 178] on font "Collares no equipados" at bounding box center [767, 182] width 112 height 12
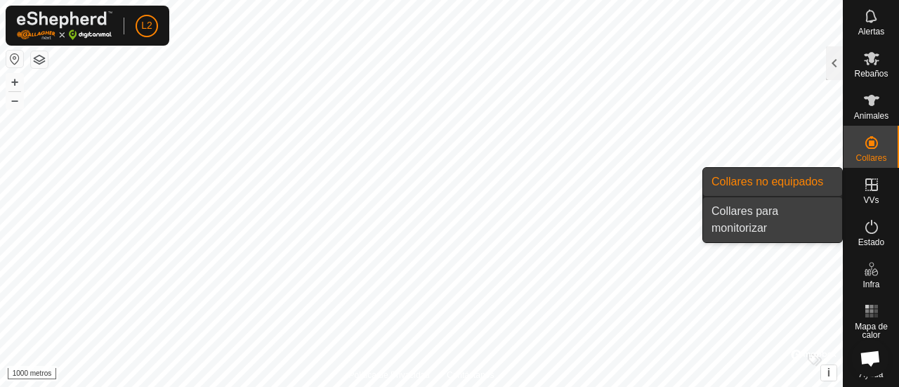
click at [753, 212] on link "Collares para monitorizar" at bounding box center [772, 219] width 139 height 45
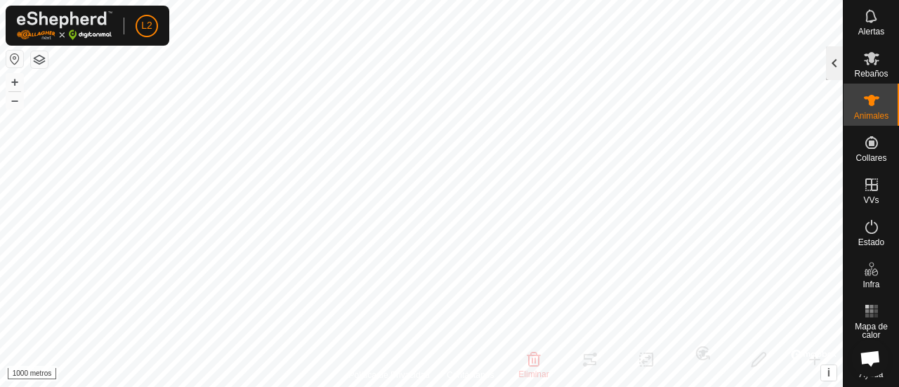
click at [833, 69] on div at bounding box center [834, 63] width 17 height 34
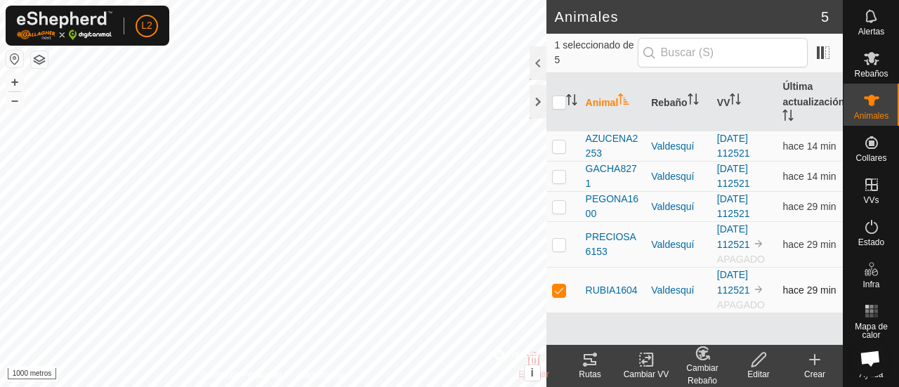
click at [555, 290] on p-checkbox at bounding box center [559, 289] width 14 height 11
checkbox input "false"
